Goal: Task Accomplishment & Management: Manage account settings

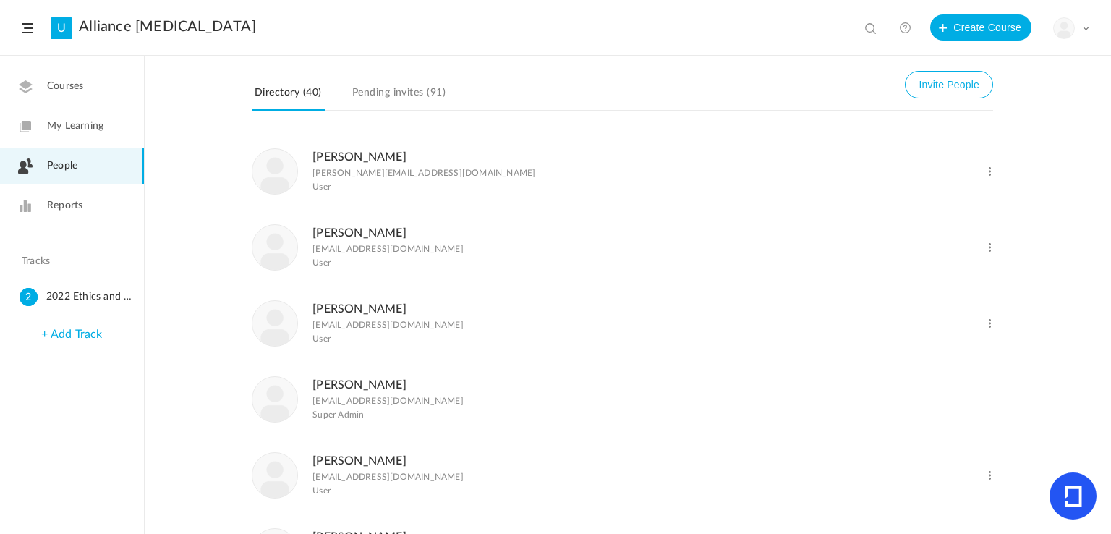
click at [74, 207] on span "Reports" at bounding box center [64, 205] width 35 height 15
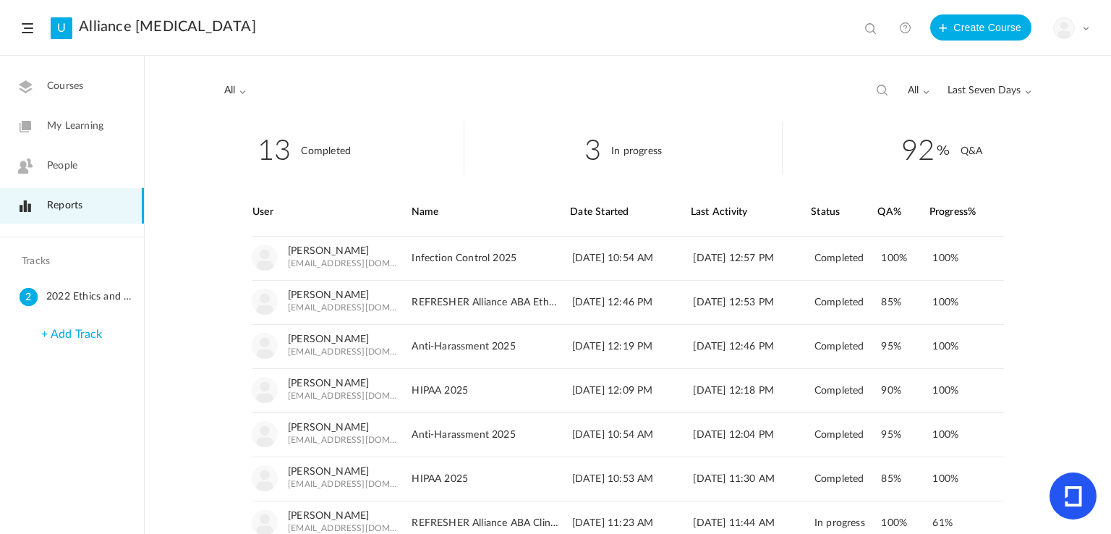
click at [62, 163] on span "People" at bounding box center [62, 165] width 30 height 15
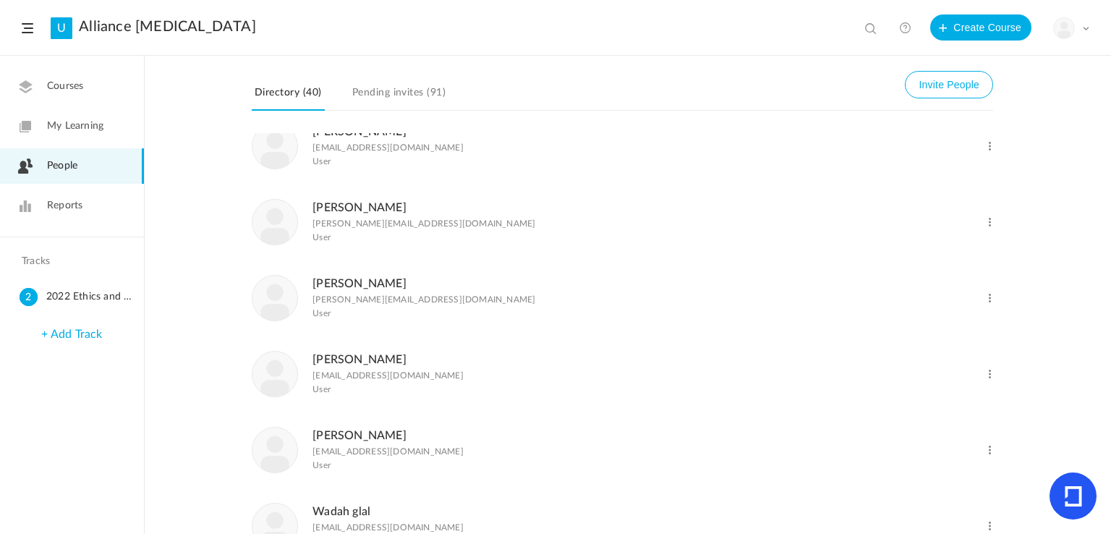
scroll to position [2603, 0]
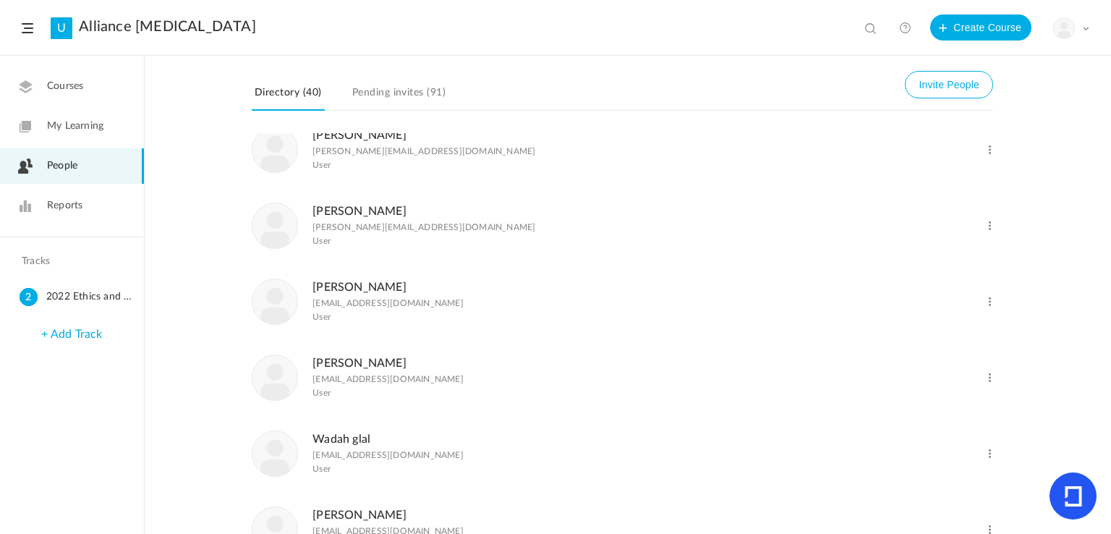
click at [989, 309] on span at bounding box center [990, 302] width 14 height 14
click at [939, 374] on link "Delete User" at bounding box center [942, 360] width 107 height 27
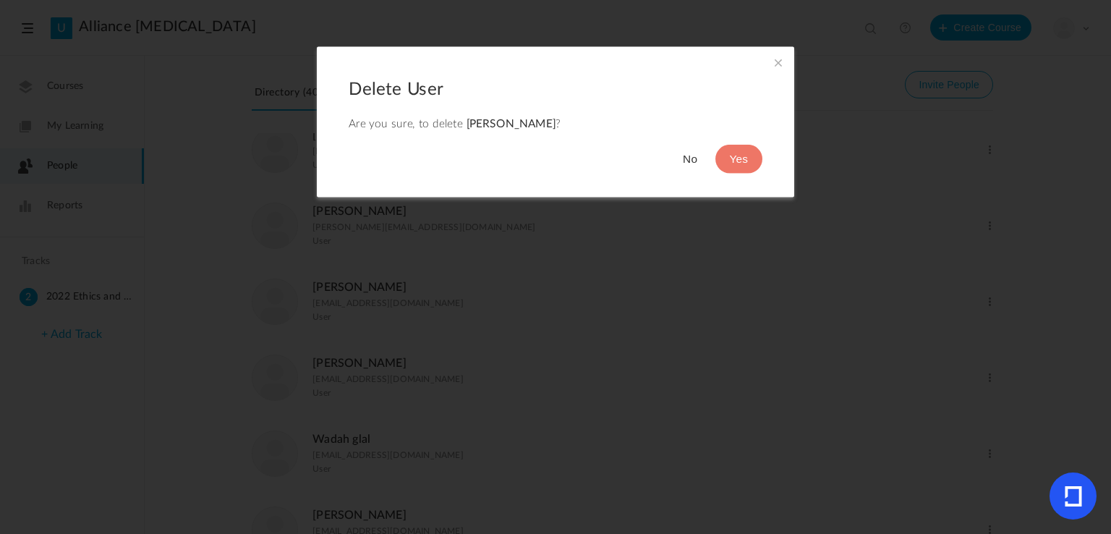
click at [774, 65] on span at bounding box center [778, 62] width 16 height 16
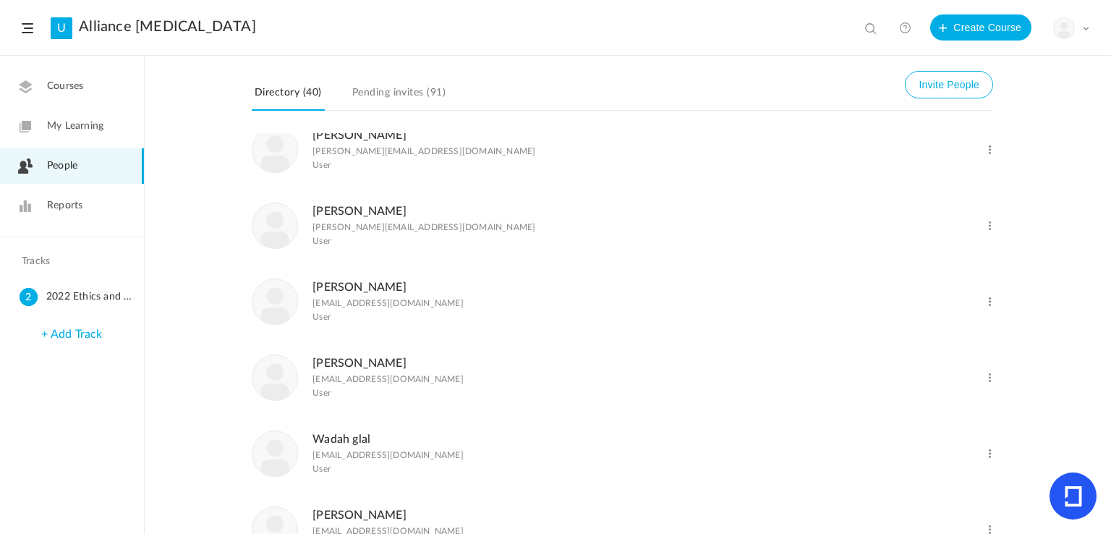
click at [43, 205] on link "Reports" at bounding box center [72, 205] width 144 height 35
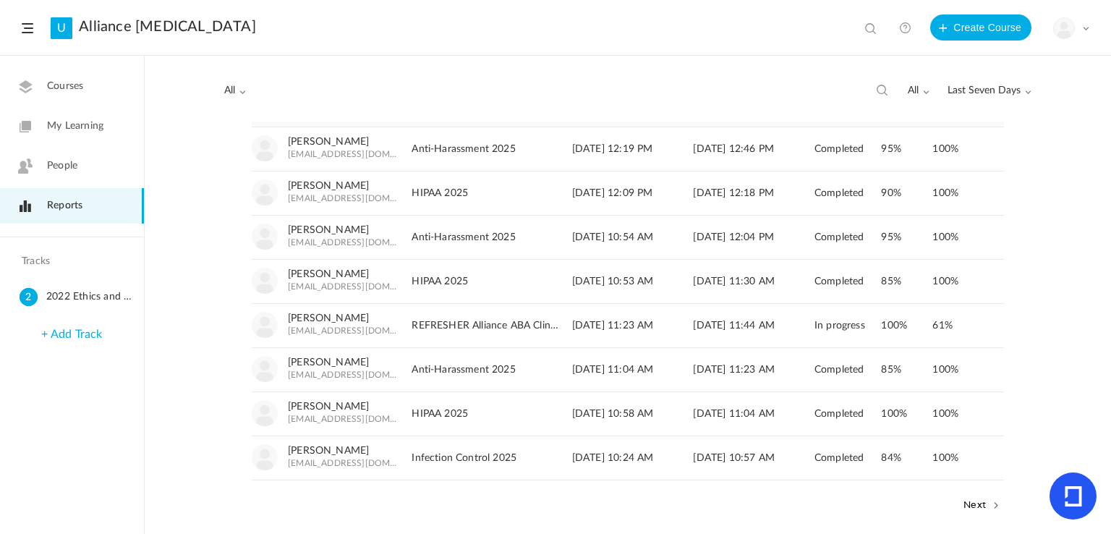
scroll to position [212, 0]
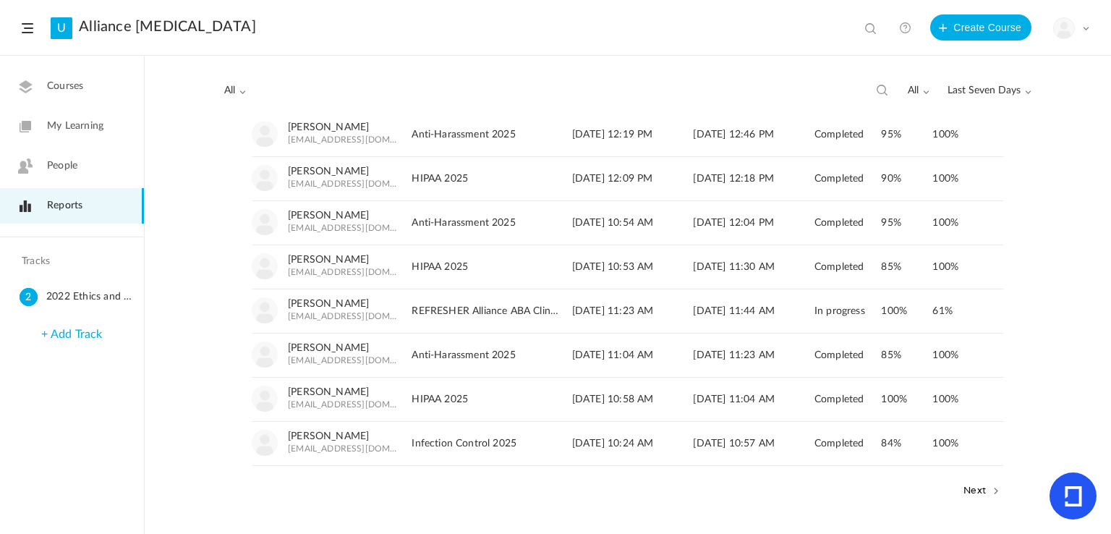
click at [973, 484] on button "Next" at bounding box center [982, 489] width 44 height 19
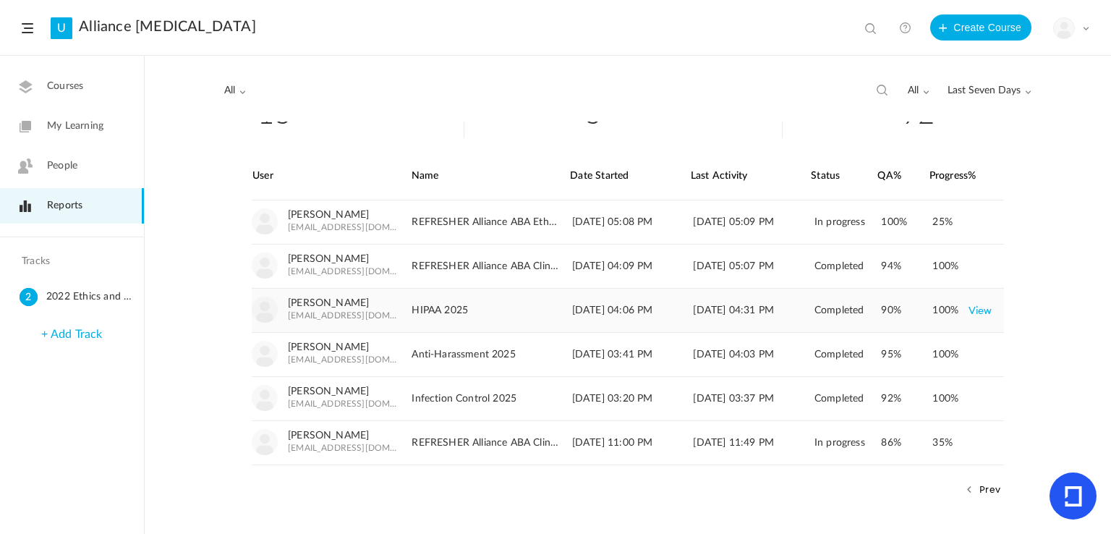
scroll to position [0, 0]
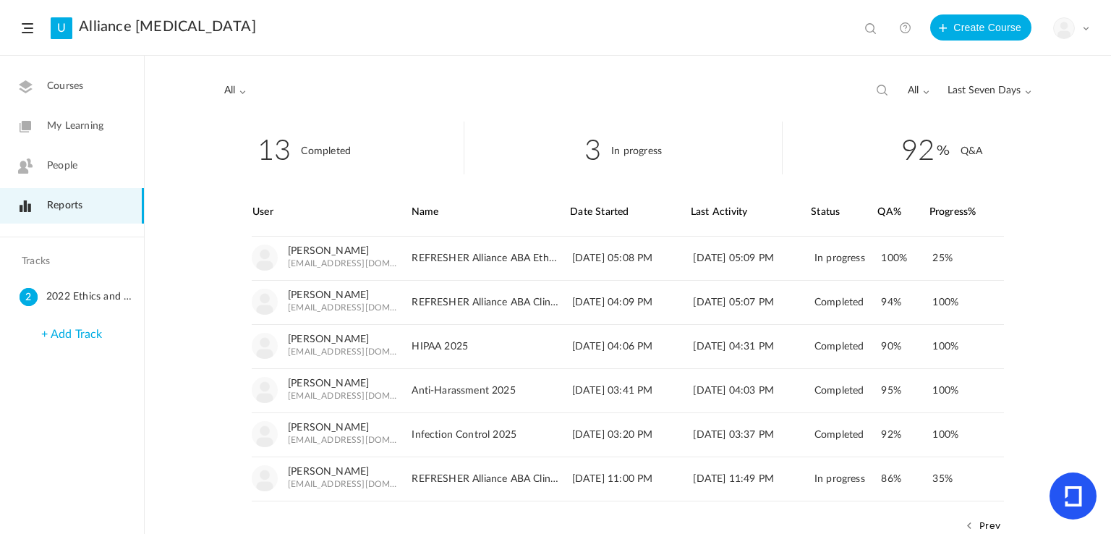
click at [975, 96] on span "Last Seven Days" at bounding box center [989, 91] width 84 height 12
click at [949, 116] on link "All Time" at bounding box center [962, 121] width 136 height 27
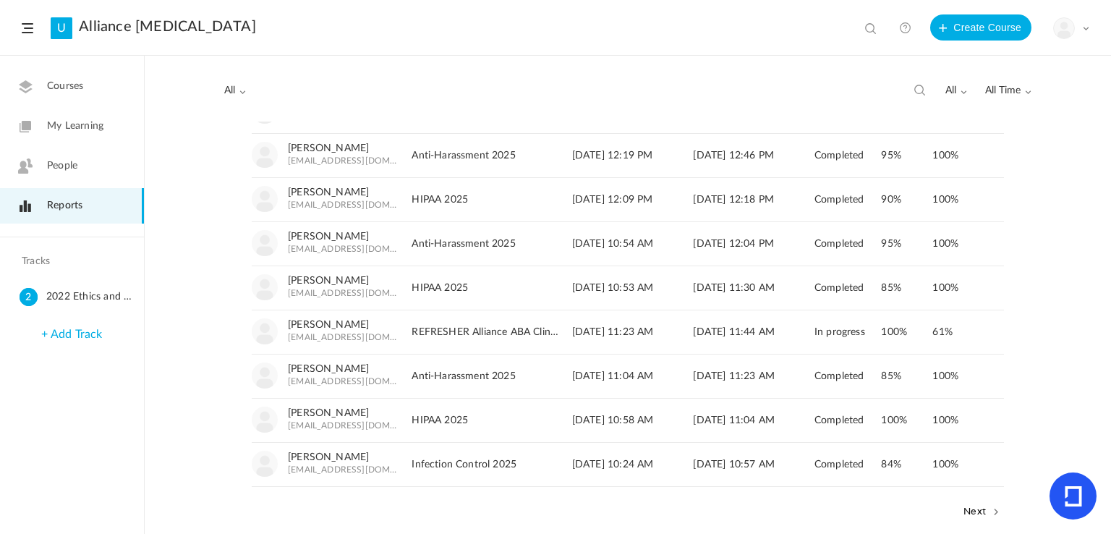
scroll to position [212, 0]
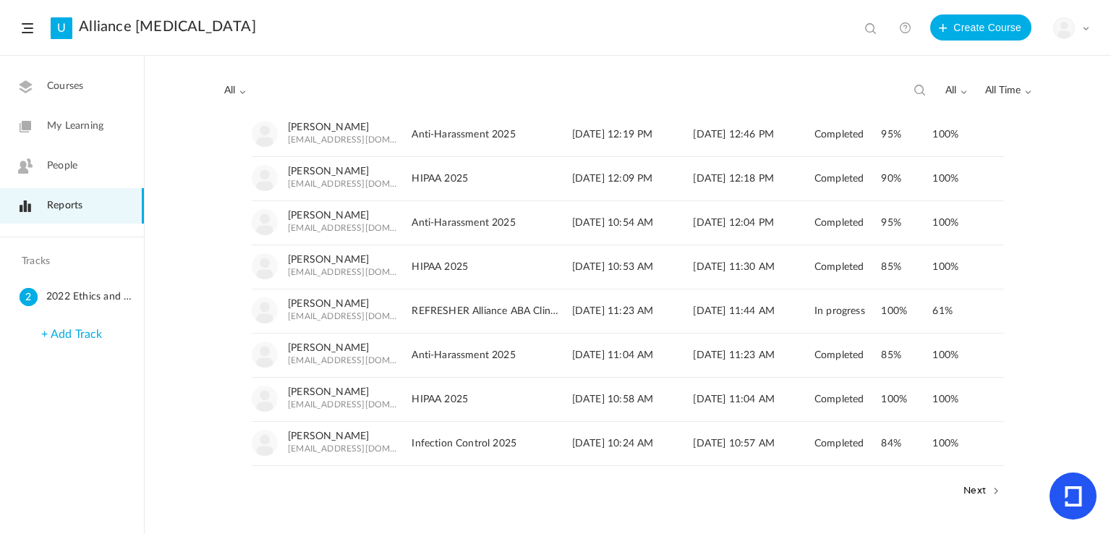
click at [973, 490] on button "Next" at bounding box center [982, 489] width 44 height 19
click at [990, 491] on button "Next" at bounding box center [982, 489] width 44 height 19
click at [931, 484] on button "Prev" at bounding box center [920, 489] width 43 height 19
click at [912, 483] on button "Prev" at bounding box center [920, 489] width 43 height 19
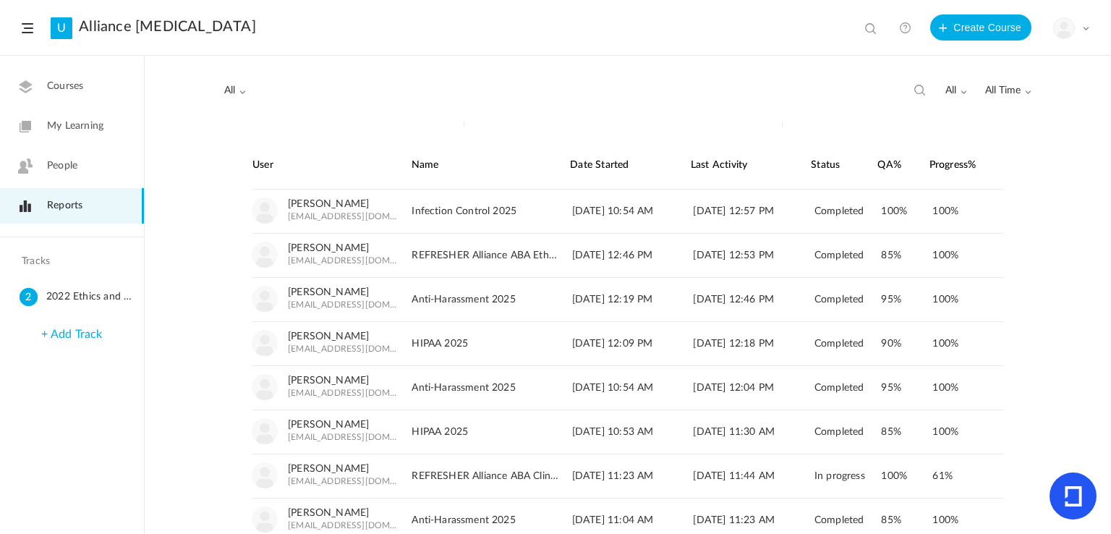
scroll to position [72, 0]
